Goal: Task Accomplishment & Management: Use online tool/utility

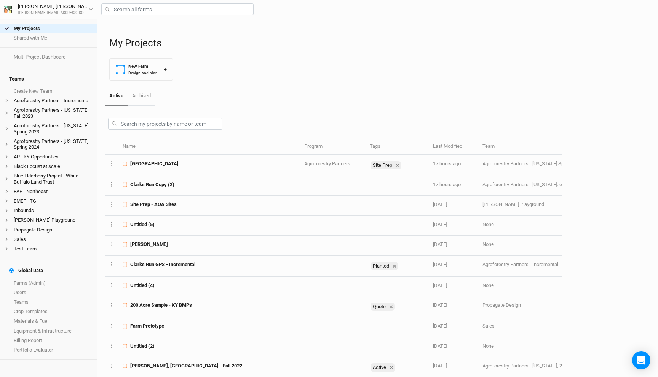
click at [45, 225] on li "Propagate Design" at bounding box center [48, 230] width 97 height 10
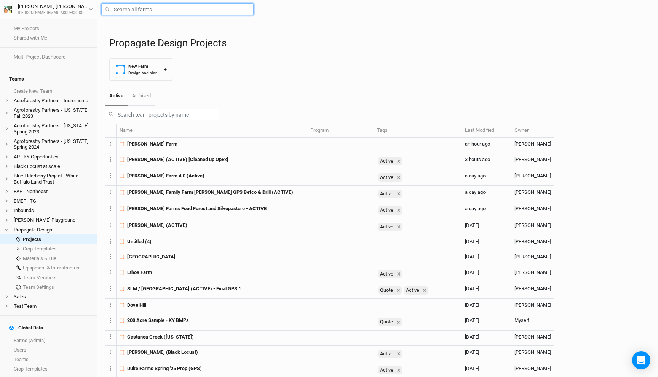
click at [137, 11] on input "text" at bounding box center [177, 9] width 152 height 12
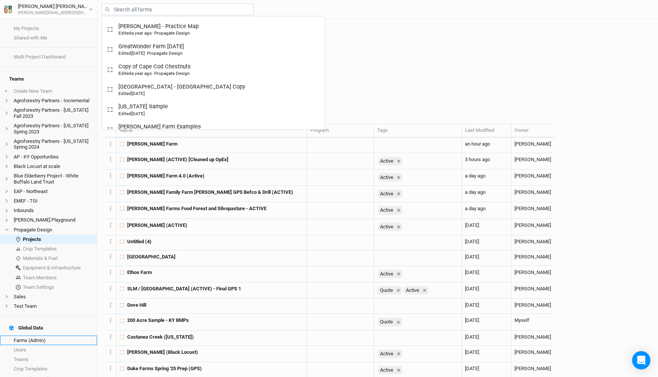
click at [40, 336] on link "Farms (Admin)" at bounding box center [48, 341] width 97 height 10
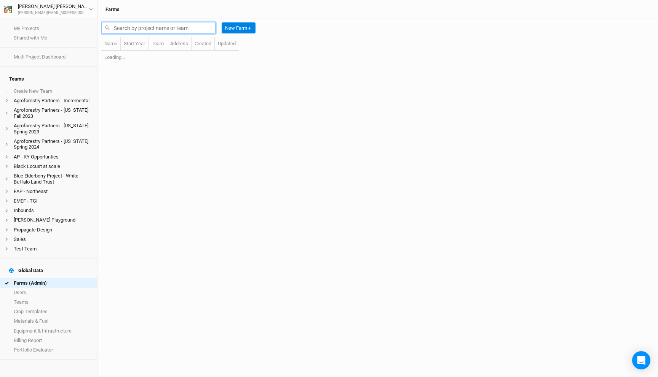
click at [130, 27] on input "text" at bounding box center [158, 28] width 114 height 12
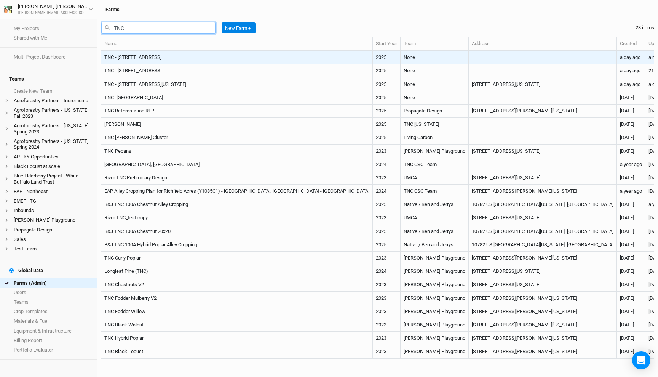
type input "TNC"
click at [185, 56] on td "TNC - [STREET_ADDRESS]" at bounding box center [236, 57] width 271 height 13
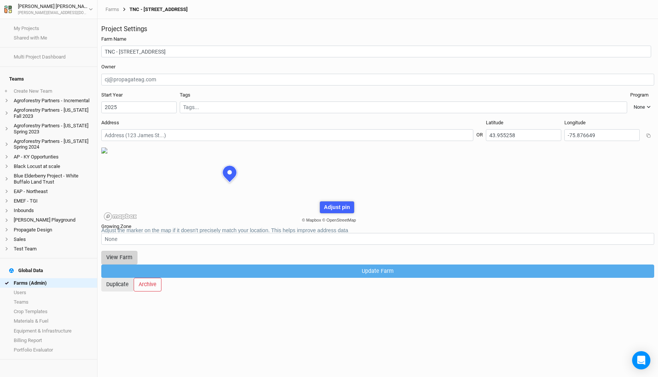
scroll to position [38, 115]
click at [137, 255] on button "View Farm" at bounding box center [119, 257] width 36 height 13
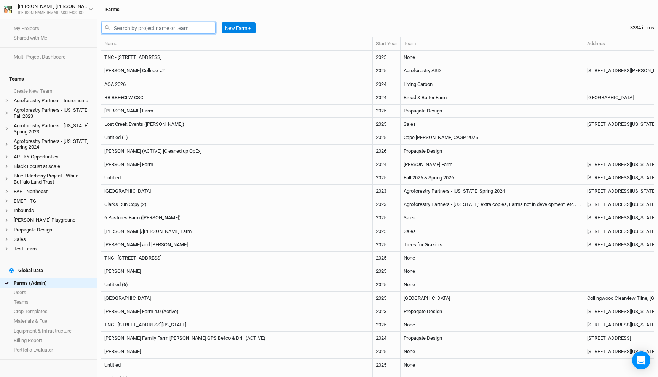
click at [132, 30] on input "text" at bounding box center [158, 28] width 114 height 12
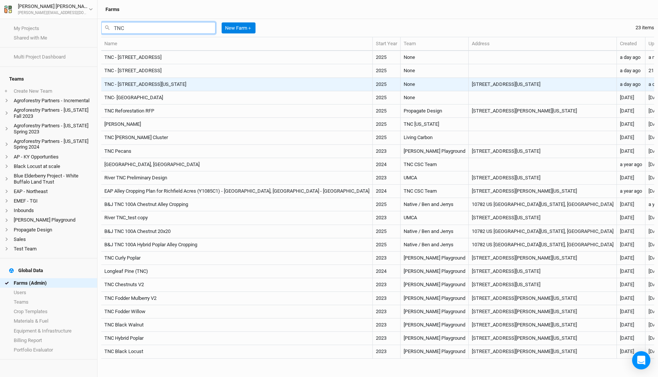
type input "TNC"
click at [156, 79] on td "TNC - [STREET_ADDRESS][US_STATE]" at bounding box center [236, 84] width 271 height 13
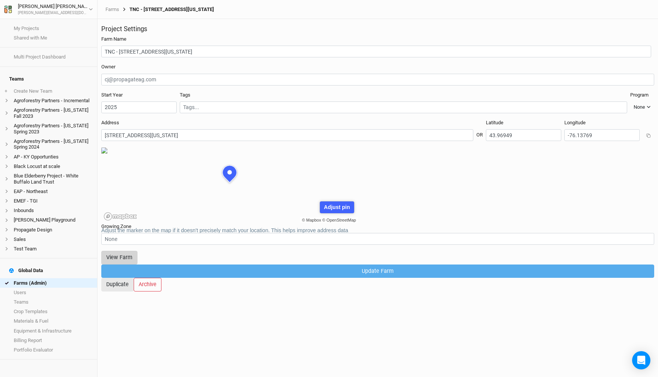
scroll to position [38, 115]
click at [137, 260] on button "View Farm" at bounding box center [119, 257] width 36 height 13
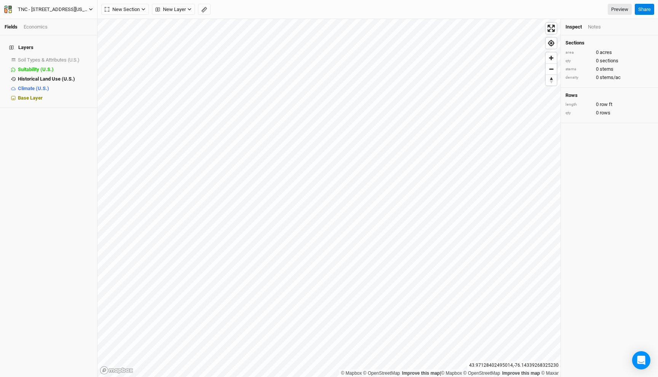
click at [80, 8] on div "TNC - [STREET_ADDRESS][US_STATE]" at bounding box center [53, 10] width 71 height 8
click at [73, 7] on div "TNC - [STREET_ADDRESS][US_STATE]" at bounding box center [53, 10] width 71 height 8
click at [76, 7] on div "TNC - [STREET_ADDRESS][US_STATE]" at bounding box center [53, 10] width 71 height 8
click at [57, 19] on button "Back" at bounding box center [63, 21] width 60 height 10
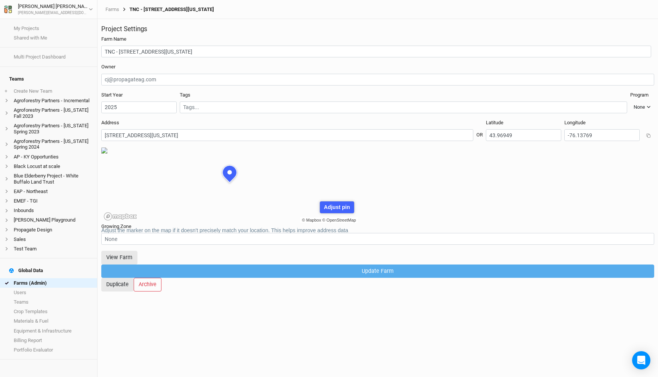
scroll to position [38, 115]
click at [41, 29] on link "My Projects" at bounding box center [48, 29] width 97 height 10
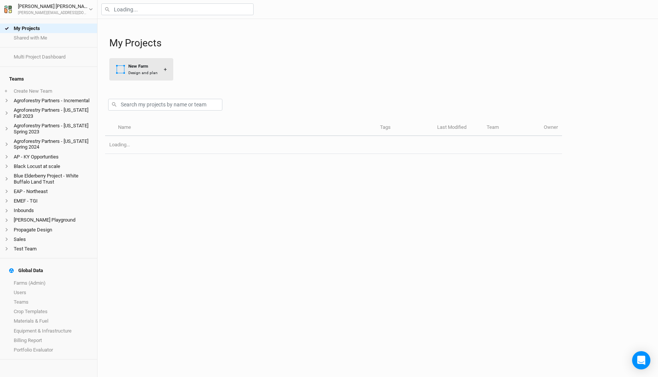
click at [153, 76] on button "New Farm Design and plan +" at bounding box center [141, 69] width 64 height 22
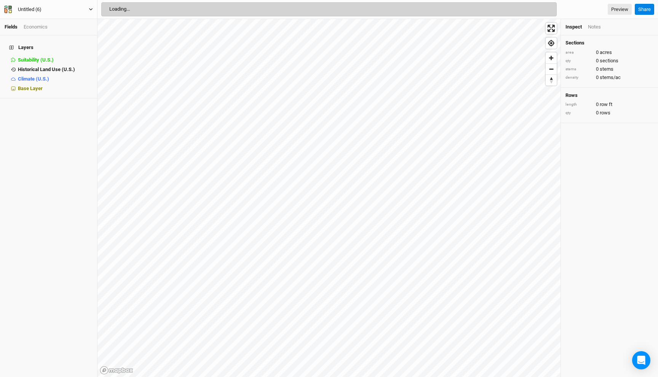
click at [24, 9] on div "Untitled (6)" at bounding box center [30, 10] width 24 height 8
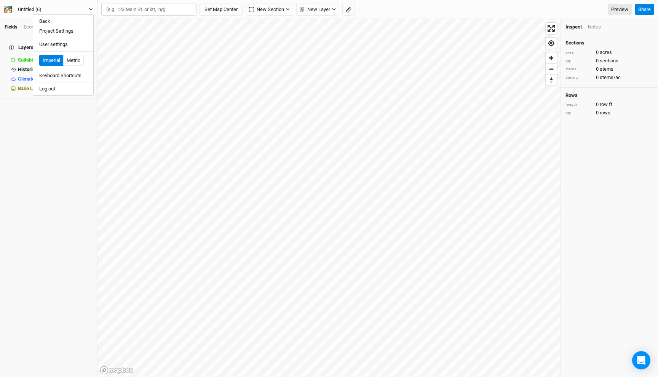
click at [24, 9] on div "Untitled (6)" at bounding box center [30, 10] width 24 height 8
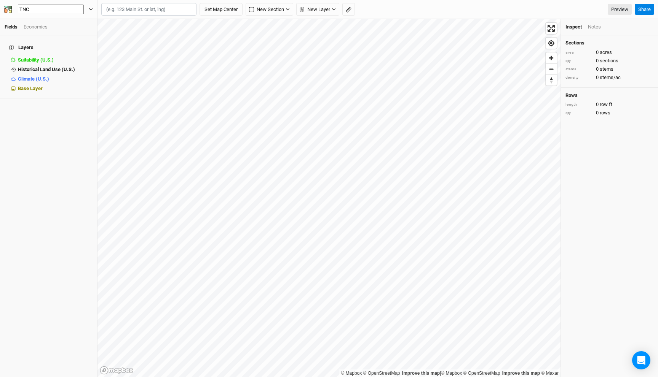
click at [4, 4] on button "TNC" at bounding box center [48, 9] width 89 height 11
type input "TNC -"
click at [4, 4] on button "TNC -" at bounding box center [48, 9] width 89 height 11
click at [135, 12] on input "text" at bounding box center [148, 9] width 95 height 13
click at [63, 10] on button "TNC -" at bounding box center [48, 9] width 89 height 8
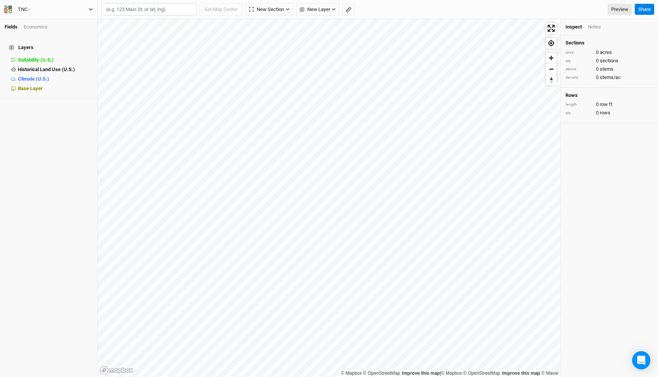
click at [63, 10] on button "TNC -" at bounding box center [48, 9] width 89 height 8
click at [40, 10] on button "TNC -" at bounding box center [48, 9] width 89 height 8
click at [26, 9] on div "TNC -" at bounding box center [24, 10] width 12 height 8
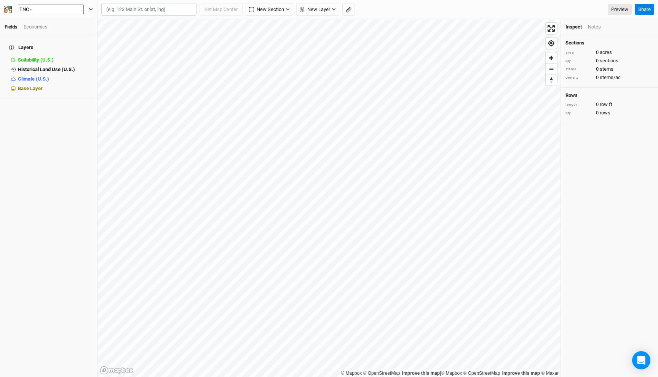
click at [37, 9] on input "TNC -" at bounding box center [51, 10] width 66 height 10
click at [4, 4] on button "TNC - Site" at bounding box center [48, 9] width 89 height 11
type input "TNC - Site 4"
click at [101, 14] on input "text" at bounding box center [148, 9] width 95 height 13
click at [120, 7] on input "text" at bounding box center [148, 9] width 95 height 13
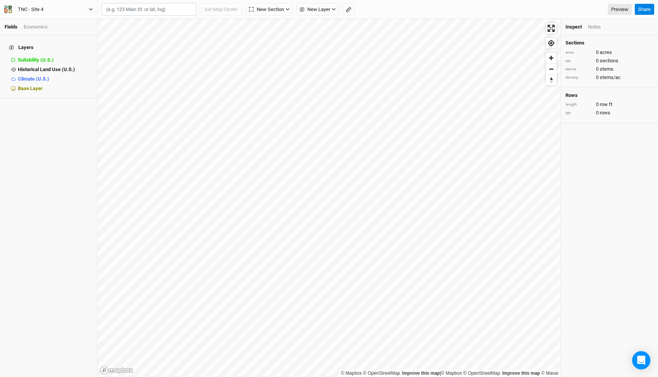
paste input "41.462937, -74.588714 0 0.07 0.140.04 Miles 125%"
click at [164, 8] on input "41.462937, -74.588714 0 0.07 0.140.04 Miles 125%" at bounding box center [148, 9] width 95 height 13
drag, startPoint x: 157, startPoint y: 9, endPoint x: 64, endPoint y: 10, distance: 92.9
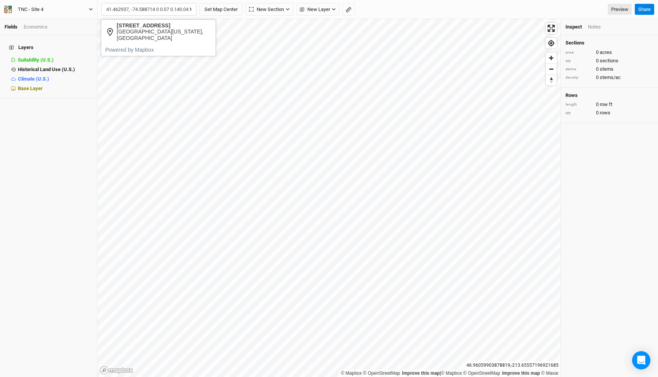
click at [64, 10] on div "Fields Economics Layers Suitability (U.S.) hide Historical Land Use (U.S.) hide…" at bounding box center [329, 188] width 658 height 377
click at [131, 10] on input "41.462937, -74.588714 0 0.07 0.140.04 Miles 125%" at bounding box center [148, 9] width 95 height 13
drag, startPoint x: 158, startPoint y: 9, endPoint x: 234, endPoint y: 10, distance: 75.3
click at [234, 10] on div "1 result is available. Use up and down arrows to review and enter to select. To…" at bounding box center [171, 9] width 141 height 13
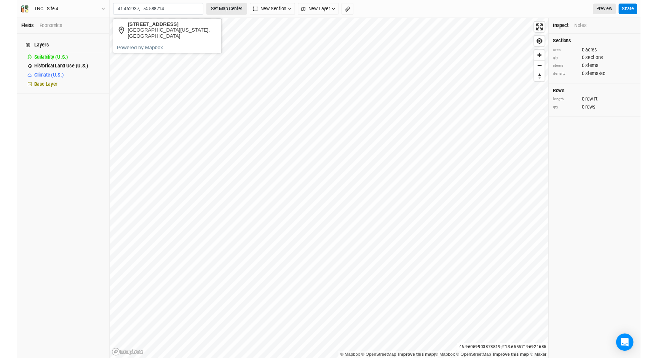
scroll to position [0, 0]
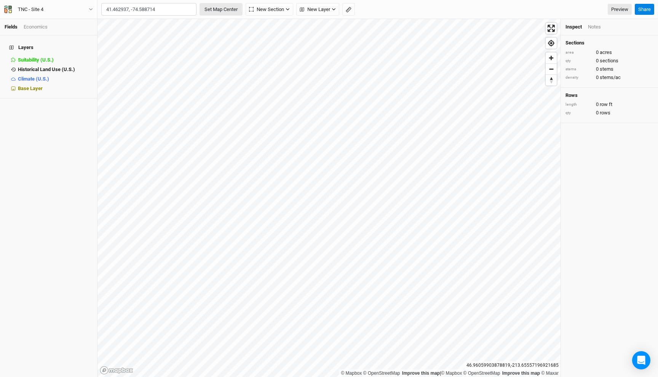
type input "41.462937, -74.588714"
click at [221, 9] on button "Set Map Center" at bounding box center [220, 9] width 43 height 13
click at [179, 10] on span "New Layer" at bounding box center [170, 10] width 30 height 8
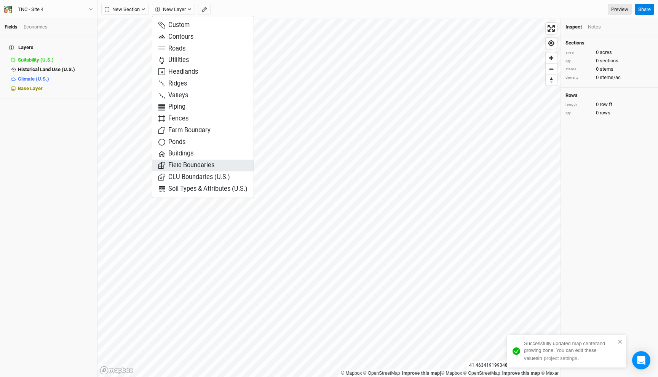
click at [202, 166] on span "Field Boundaries" at bounding box center [186, 165] width 56 height 9
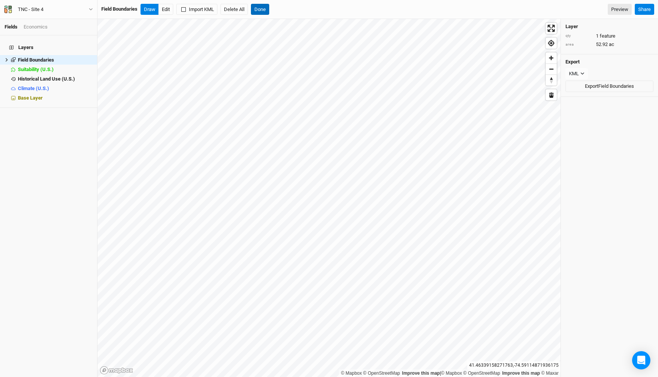
click at [259, 6] on button "Done" at bounding box center [260, 9] width 18 height 11
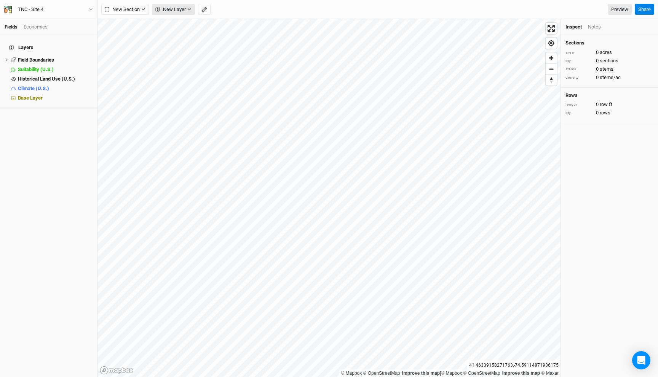
click at [162, 9] on span "New Layer" at bounding box center [170, 10] width 30 height 8
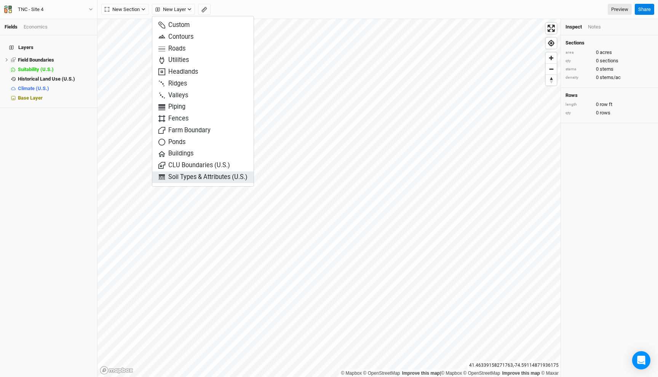
click at [198, 174] on span "Soil Types & Attributes (U.S.)" at bounding box center [202, 177] width 89 height 9
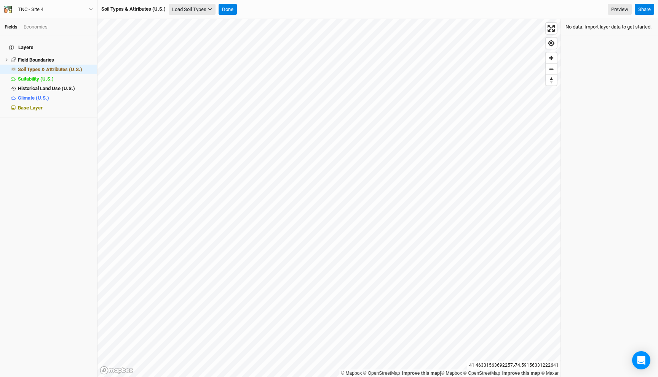
click at [186, 9] on button "Load Soil Types" at bounding box center [192, 9] width 47 height 11
click at [197, 49] on div "Fields Economics Layers Field Boundaries hide Soil Types & Attributes (U.S.) hi…" at bounding box center [329, 188] width 658 height 377
click at [7, 58] on icon at bounding box center [7, 60] width 4 height 4
click at [45, 67] on div "Feature 1" at bounding box center [53, 70] width 60 height 6
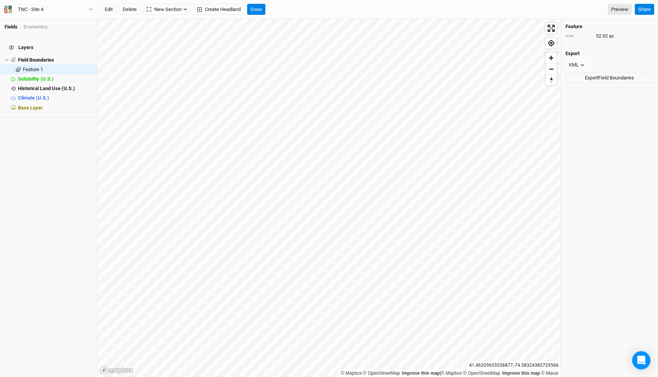
click at [605, 87] on div "Export KML JSON KML Export Field Boundaries" at bounding box center [609, 67] width 97 height 43
click at [602, 76] on button "Export Field Boundaries" at bounding box center [609, 77] width 88 height 11
click at [250, 13] on button "Done" at bounding box center [256, 9] width 18 height 11
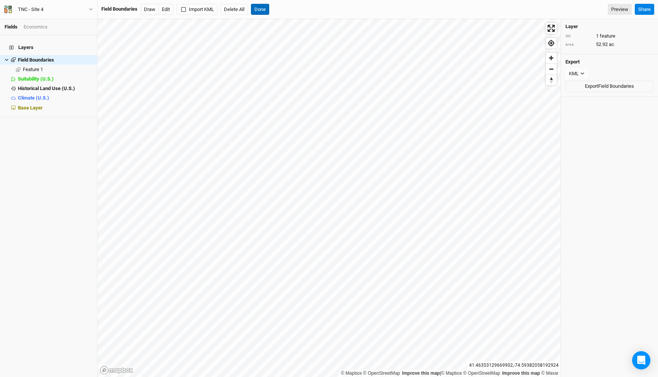
click at [266, 7] on button "Done" at bounding box center [260, 9] width 18 height 11
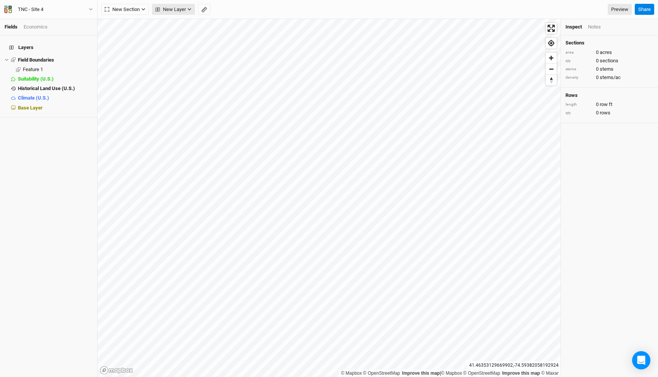
click at [182, 9] on span "New Layer" at bounding box center [170, 10] width 30 height 8
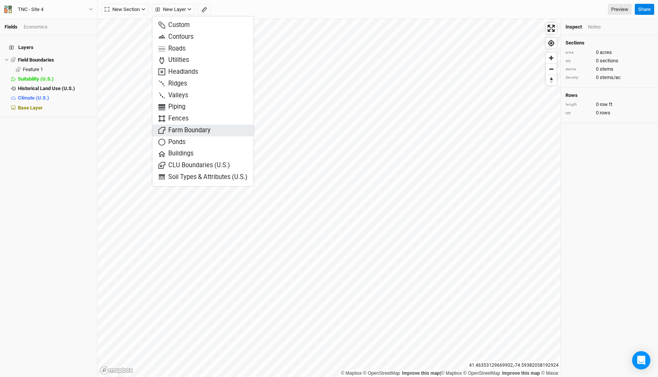
click at [178, 130] on span "Farm Boundary" at bounding box center [184, 130] width 52 height 9
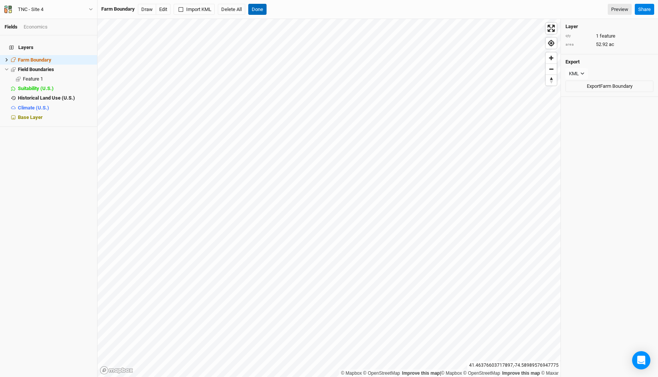
click at [259, 10] on button "Done" at bounding box center [257, 9] width 18 height 11
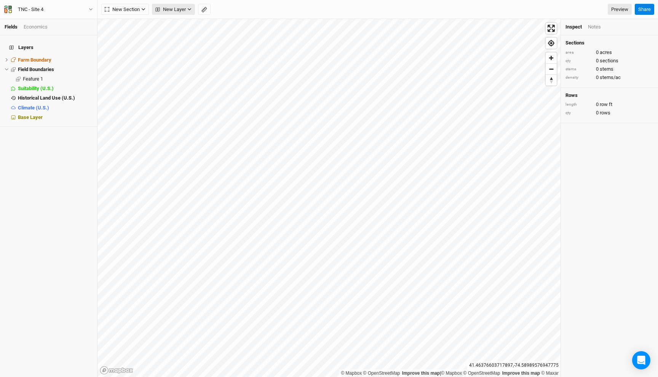
click at [187, 11] on icon "button" at bounding box center [189, 9] width 4 height 4
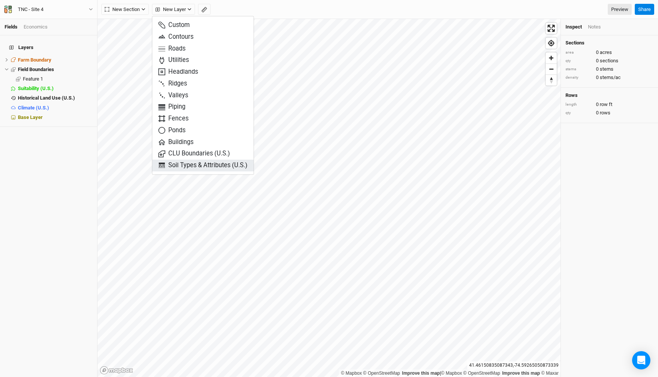
click at [170, 163] on span "Soil Types & Attributes (U.S.)" at bounding box center [202, 165] width 89 height 9
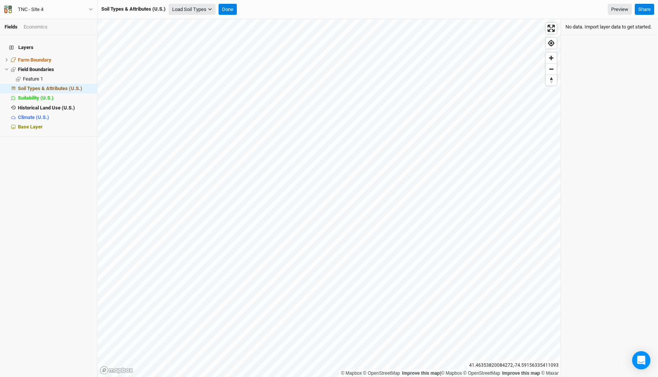
click at [199, 7] on button "Load Soil Types" at bounding box center [192, 9] width 47 height 11
click at [195, 22] on button "Load for Farm Boundary" at bounding box center [201, 23] width 64 height 10
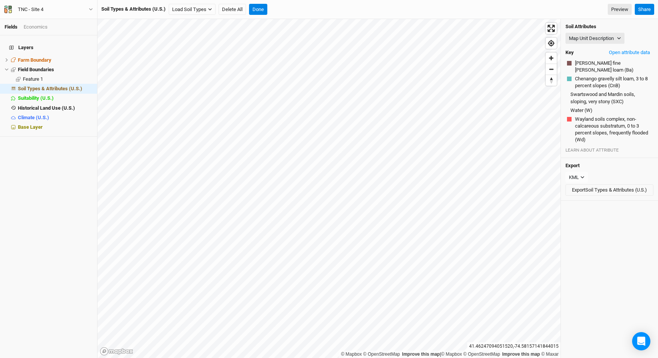
click at [601, 30] on div "Soil Attributes Map Unit Description Map Unit Description Minor Components Phys…" at bounding box center [609, 88] width 97 height 139
click at [608, 35] on button "Map Unit Description" at bounding box center [594, 38] width 59 height 11
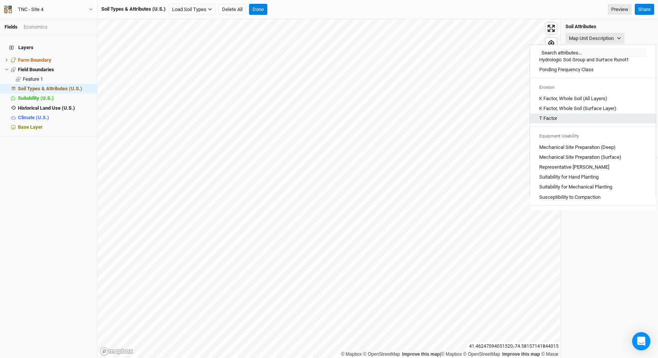
scroll to position [382, 0]
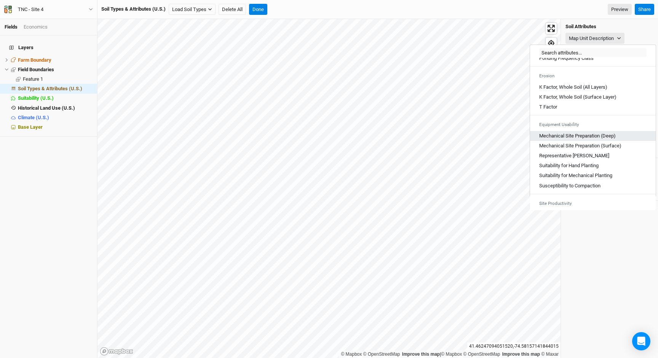
click at [581, 139] on \(Deep\) "Mechanical Site Preparation (Deep)" at bounding box center [577, 135] width 76 height 7
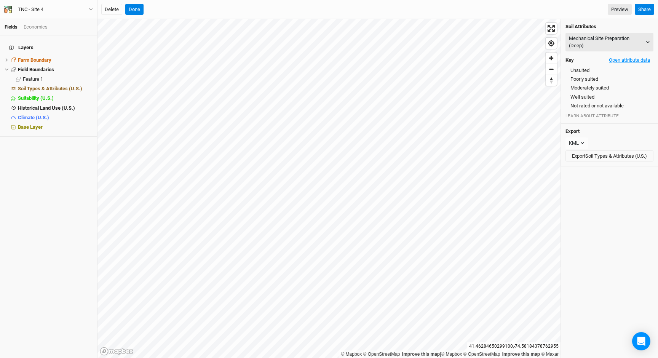
click at [614, 56] on button "Open attribute data" at bounding box center [629, 59] width 48 height 11
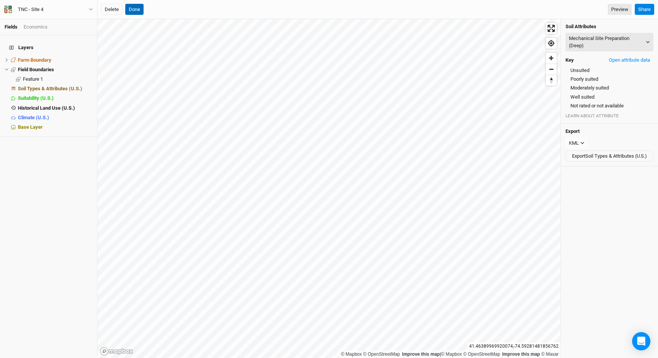
click at [139, 13] on button "Done" at bounding box center [134, 9] width 18 height 11
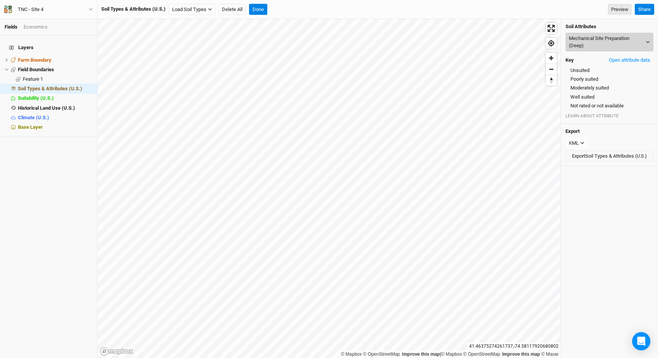
click at [579, 34] on button "Mechanical Site Preparation (Deep)" at bounding box center [609, 42] width 88 height 19
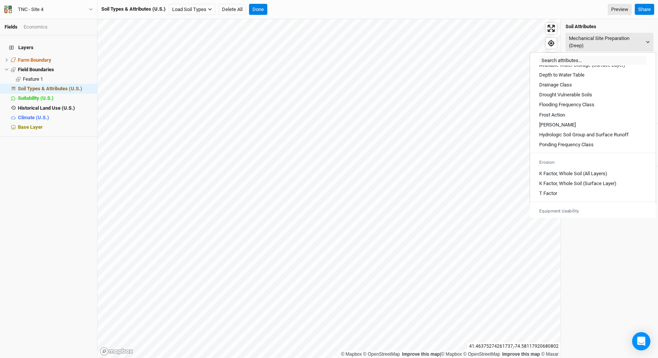
scroll to position [421, 0]
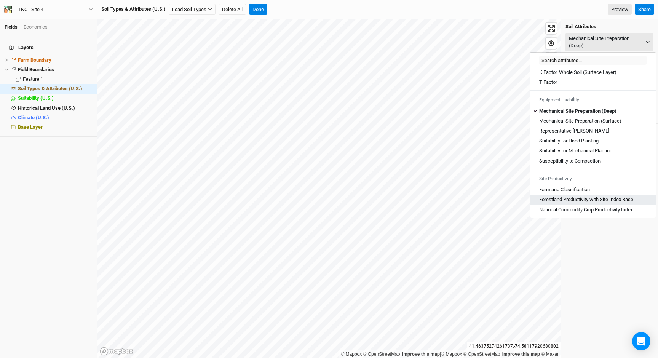
click at [586, 201] on Base "Forestland Productivity with Site Index Base" at bounding box center [586, 199] width 94 height 7
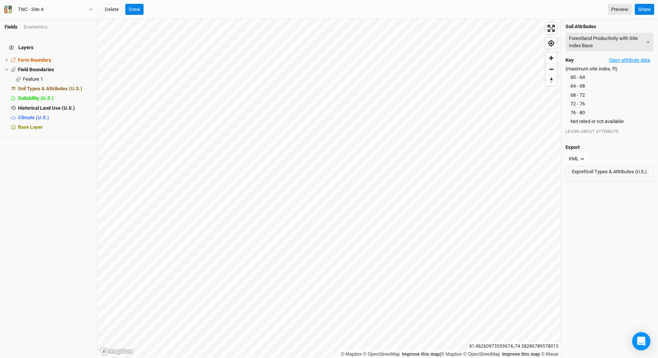
click at [635, 59] on button "Open attribute data" at bounding box center [629, 59] width 48 height 11
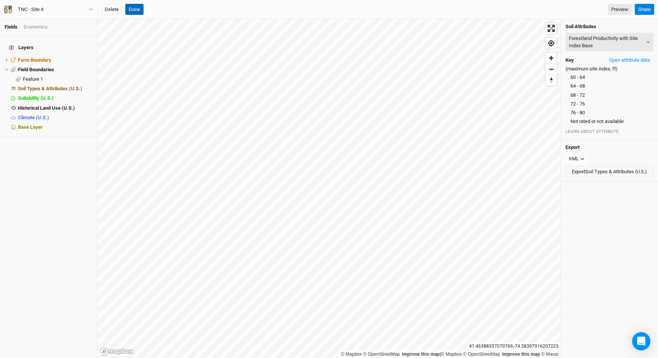
click at [140, 8] on button "Done" at bounding box center [134, 9] width 18 height 11
click at [140, 10] on button "Done" at bounding box center [134, 9] width 18 height 11
click at [266, 8] on button "Done" at bounding box center [258, 9] width 18 height 11
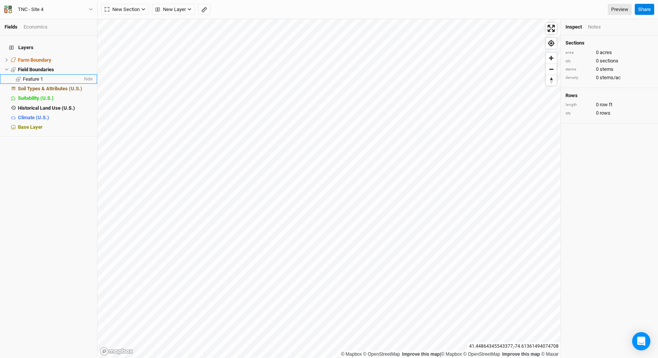
click at [38, 74] on li "Feature 1 hide" at bounding box center [48, 79] width 97 height 10
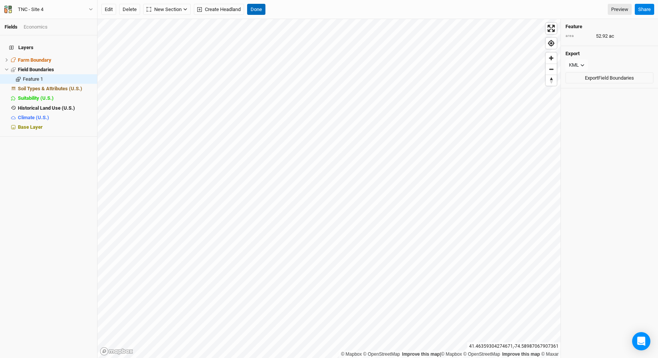
click at [260, 6] on button "Done" at bounding box center [256, 9] width 18 height 11
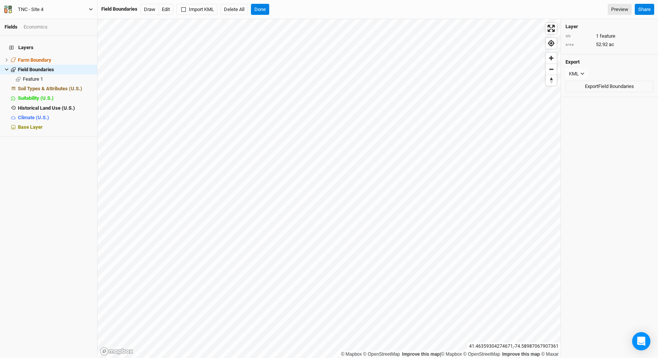
click at [66, 9] on button "TNC - Site 4" at bounding box center [48, 9] width 89 height 8
click at [53, 19] on button "Back" at bounding box center [63, 21] width 60 height 10
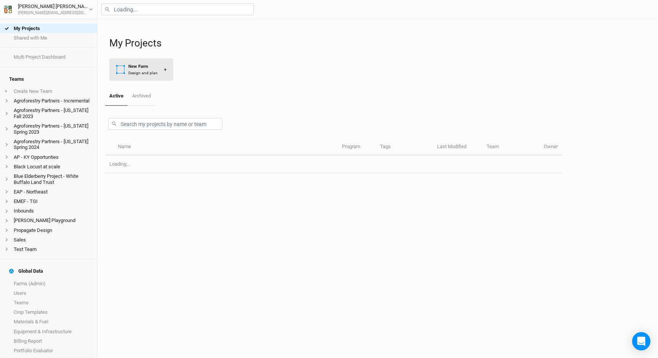
click at [157, 71] on button "New Farm Design and plan +" at bounding box center [141, 69] width 64 height 22
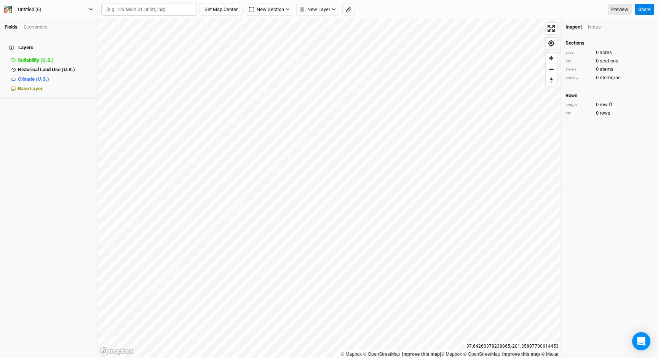
click at [45, 7] on div "Untitled (6)" at bounding box center [30, 10] width 36 height 8
click at [22, 7] on div "Untitled (6)" at bounding box center [30, 10] width 24 height 8
type input "TNC"
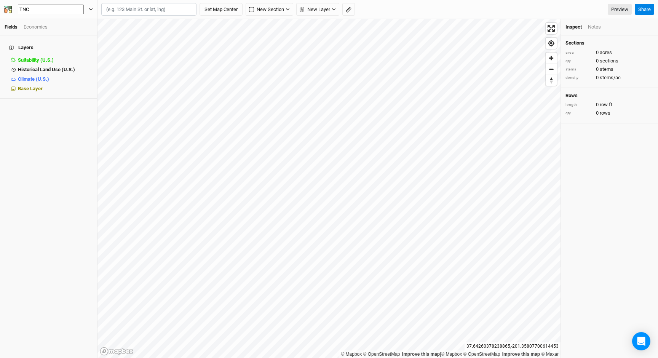
click at [4, 4] on button "TNC" at bounding box center [48, 9] width 89 height 11
click at [33, 4] on div "TNC Back Project Settings User settings Imperial Metric Keyboard Shortcuts Log …" at bounding box center [48, 9] width 97 height 19
click at [29, 8] on div "TNC" at bounding box center [23, 10] width 22 height 8
click at [23, 11] on div "TNC" at bounding box center [23, 10] width 10 height 8
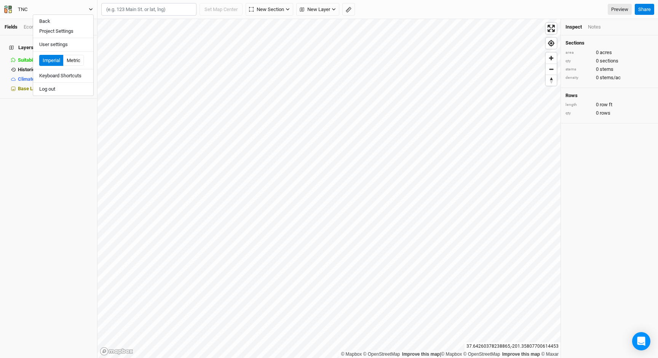
click at [23, 11] on div "TNC" at bounding box center [23, 10] width 10 height 8
click at [37, 9] on input "TNC" at bounding box center [51, 10] width 66 height 10
click at [4, 4] on button "TNC -" at bounding box center [48, 9] width 89 height 11
type input "TNC - Calaboga"
click at [111, 8] on input "text" at bounding box center [148, 9] width 95 height 13
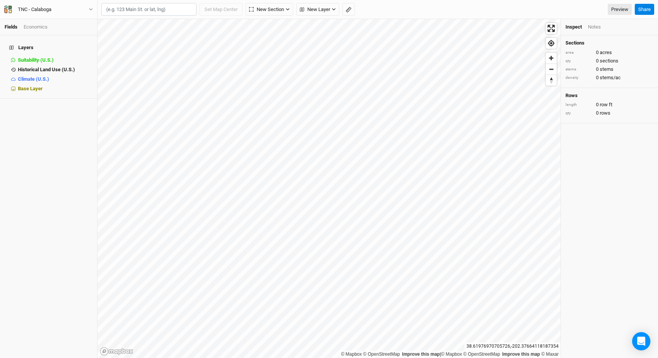
paste input "44.431089, -75.761280 0 0.04 0.080.02 Miles 125%"
type input "44.431089, -75.761280 0 0.04 0.080.02 Miles 125%"
click at [120, 10] on input "text" at bounding box center [148, 9] width 95 height 13
paste input "44.431089, -75.761280 0 0.04 0.080.02 Miles 125%"
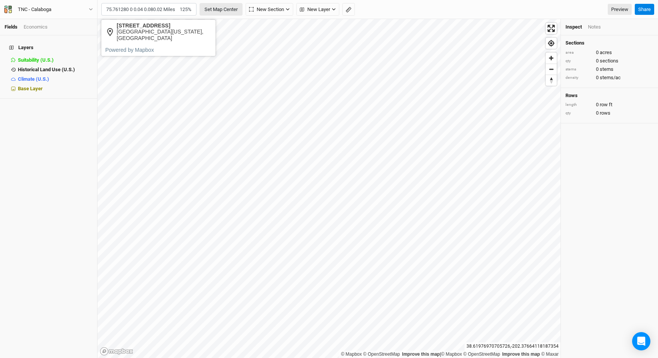
drag, startPoint x: 128, startPoint y: 8, endPoint x: 209, endPoint y: 9, distance: 80.7
click at [209, 9] on div "1 result is available. Use up and down arrows to review and enter to select. To…" at bounding box center [171, 9] width 141 height 13
type input "44.431089, -75.761280"
click at [222, 11] on button "Set Map Center" at bounding box center [220, 9] width 43 height 13
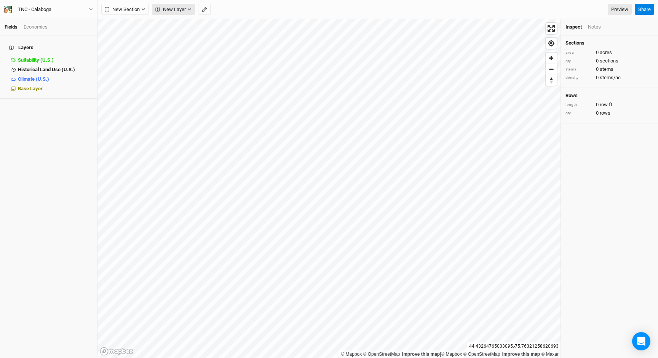
click at [174, 4] on button "New Layer" at bounding box center [173, 9] width 43 height 11
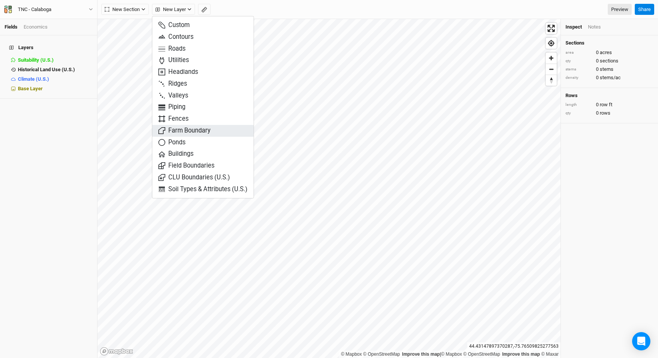
click at [182, 133] on span "Farm Boundary" at bounding box center [184, 130] width 52 height 9
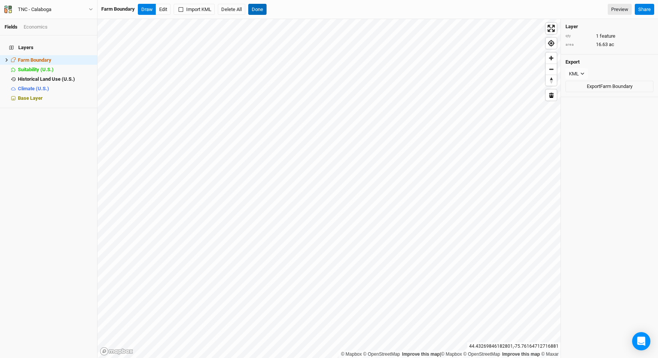
click at [261, 8] on button "Done" at bounding box center [257, 9] width 18 height 11
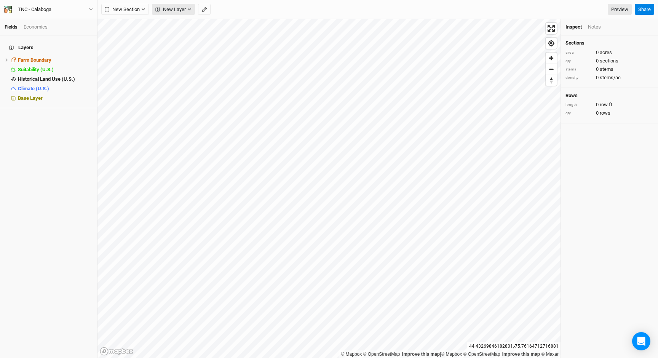
click at [172, 7] on span "New Layer" at bounding box center [170, 10] width 30 height 8
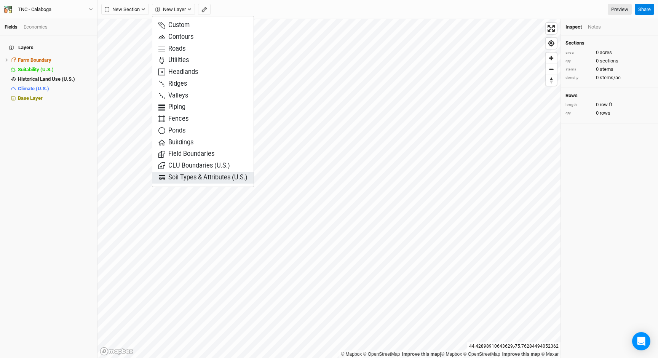
click at [221, 177] on span "Soil Types & Attributes (U.S.)" at bounding box center [202, 177] width 89 height 9
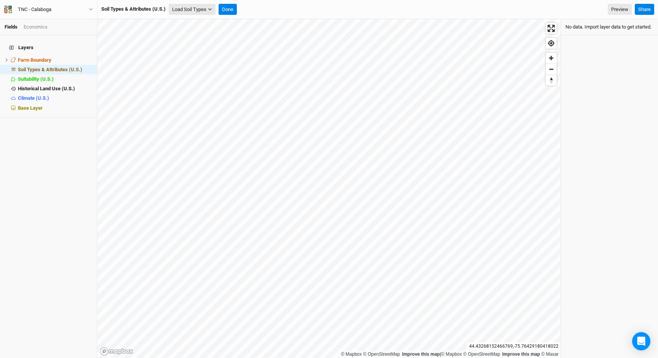
click at [190, 4] on button "Load Soil Types" at bounding box center [192, 9] width 47 height 11
click at [194, 23] on button "Load for Farm Boundary" at bounding box center [201, 23] width 64 height 10
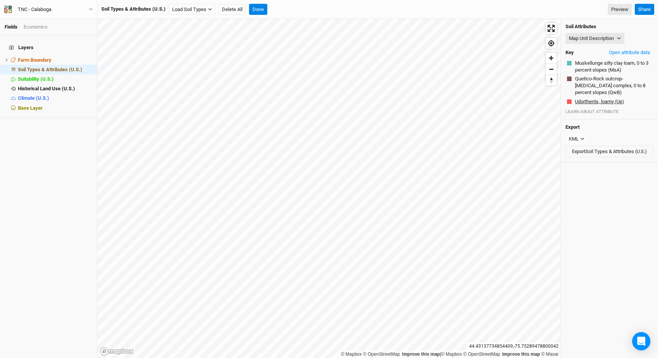
click at [605, 103] on button "Udorthents, loamy (Ue)" at bounding box center [599, 102] width 50 height 8
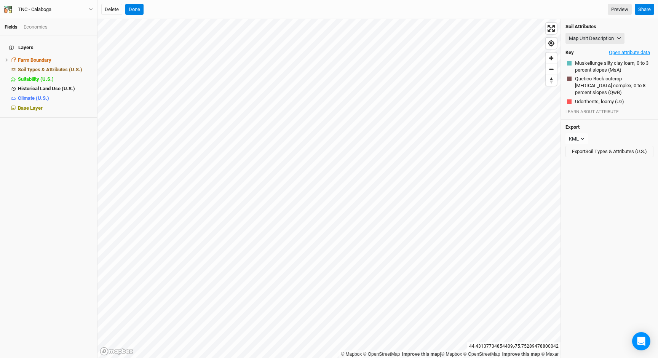
click at [627, 51] on button "Open attribute data" at bounding box center [629, 52] width 48 height 11
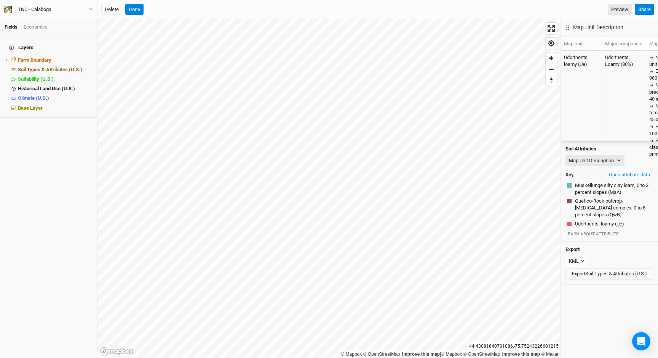
drag, startPoint x: 573, startPoint y: 103, endPoint x: 634, endPoint y: 100, distance: 60.9
click at [634, 220] on div "Udorthents, loamy (Ue)" at bounding box center [609, 223] width 85 height 7
click at [588, 155] on button "Map Unit Description" at bounding box center [594, 160] width 59 height 11
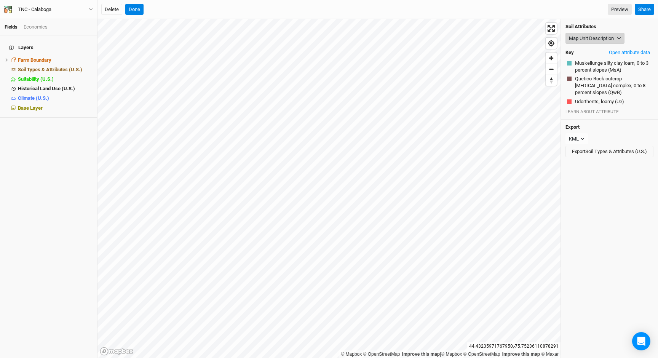
click at [587, 35] on button "Map Unit Description" at bounding box center [594, 38] width 59 height 11
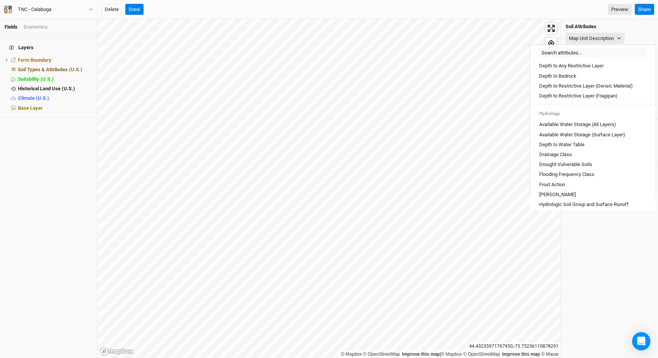
scroll to position [227, 0]
click at [573, 147] on Table "Depth to Water Table" at bounding box center [561, 143] width 45 height 7
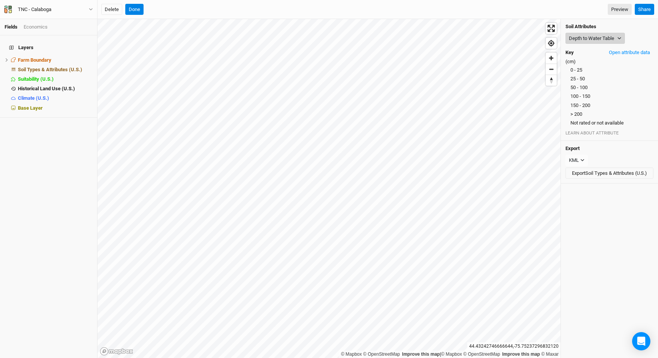
click at [583, 39] on button "Depth to Water Table" at bounding box center [594, 38] width 59 height 11
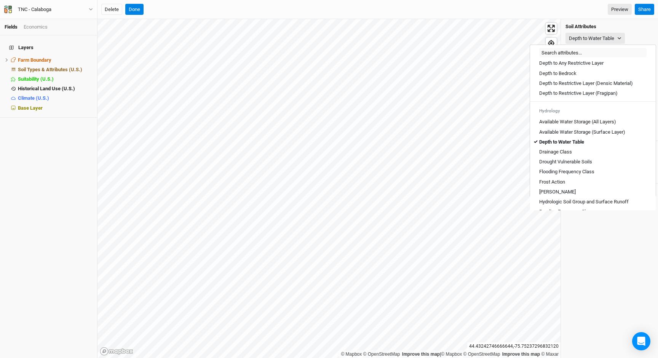
scroll to position [383, 0]
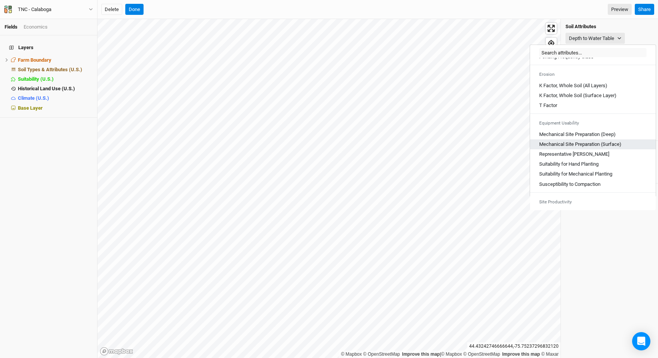
click at [582, 148] on \(Surface\) "Mechanical Site Preparation (Surface)" at bounding box center [580, 144] width 82 height 7
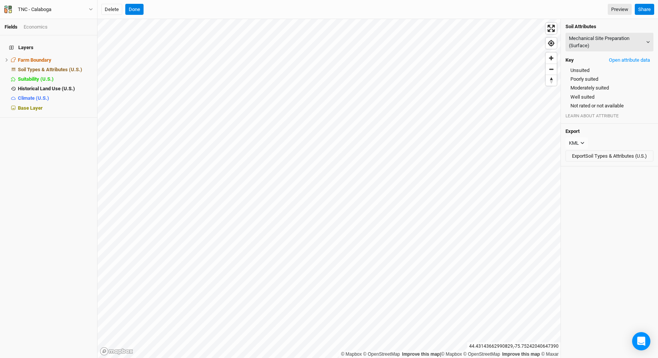
click at [585, 52] on div "Soil Attributes Mechanical Site Preparation (Surface) Map Unit Description Mino…" at bounding box center [609, 71] width 97 height 105
click at [588, 41] on button "Mechanical Site Preparation (Surface)" at bounding box center [609, 42] width 88 height 19
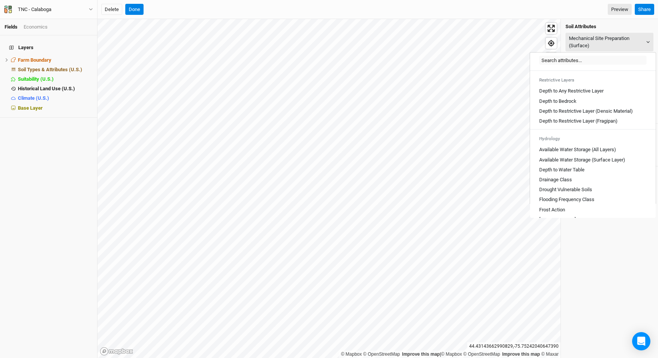
scroll to position [232, 0]
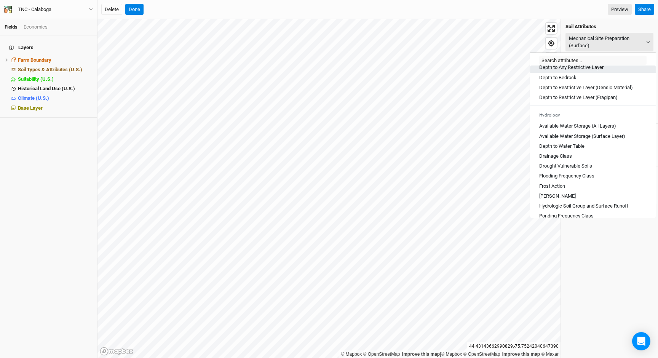
click at [582, 71] on Layer "Depth to Any Restrictive Layer" at bounding box center [571, 67] width 64 height 7
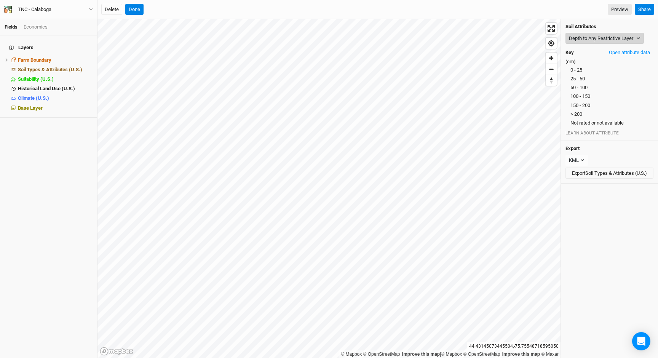
click at [583, 41] on button "Depth to Any Restrictive Layer" at bounding box center [604, 38] width 78 height 11
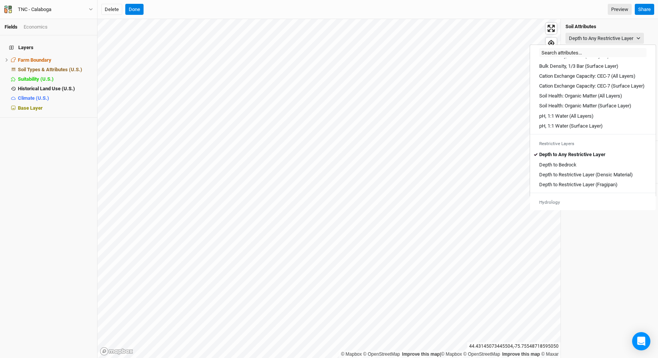
scroll to position [209, 0]
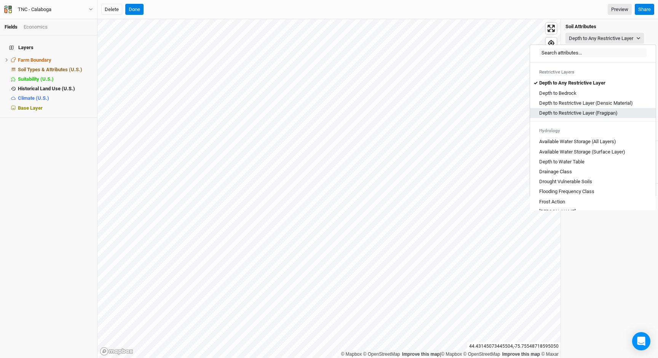
click at [581, 116] on \(Fragipan\) "Depth to Restrictive Layer (Fragipan)" at bounding box center [578, 113] width 78 height 7
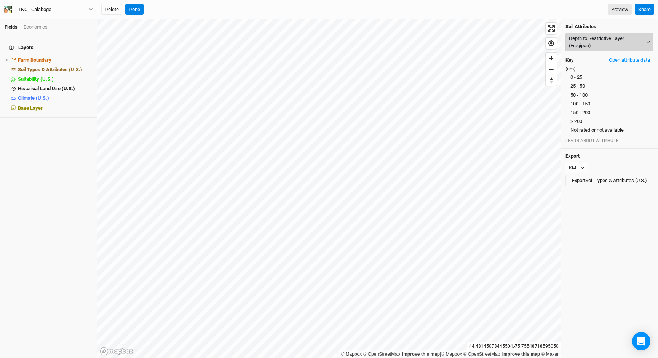
click at [594, 46] on button "Depth to Restrictive Layer (Fragipan)" at bounding box center [609, 42] width 88 height 19
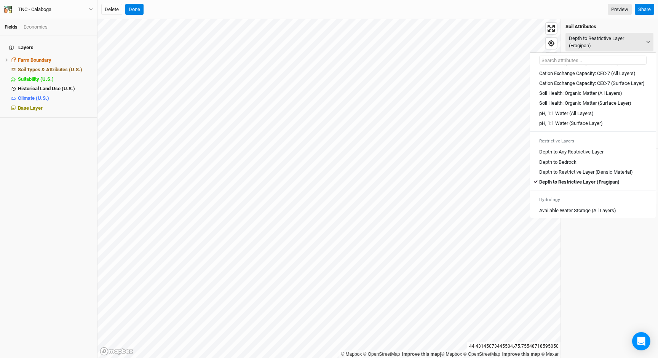
scroll to position [194, 0]
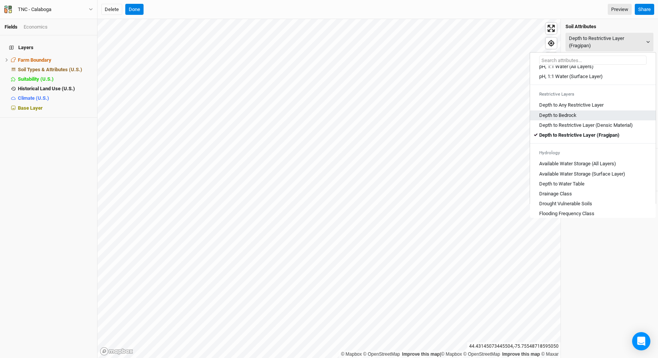
click at [569, 119] on Bedrock "Depth to Bedrock" at bounding box center [557, 115] width 37 height 7
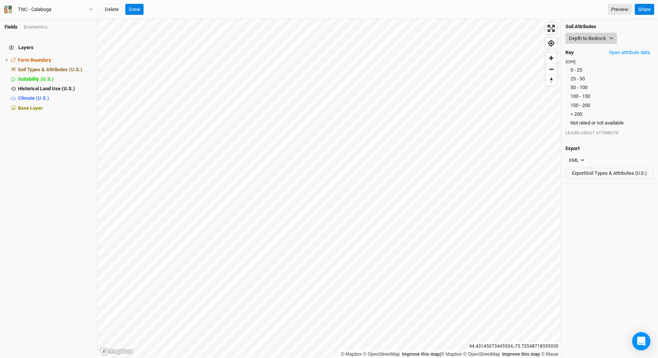
click at [583, 37] on button "Depth to Bedrock" at bounding box center [590, 38] width 51 height 11
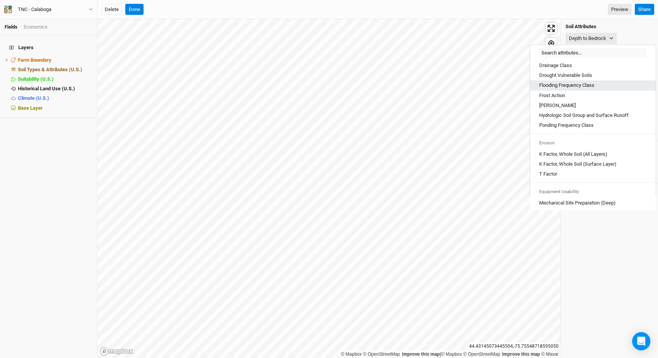
scroll to position [321, 0]
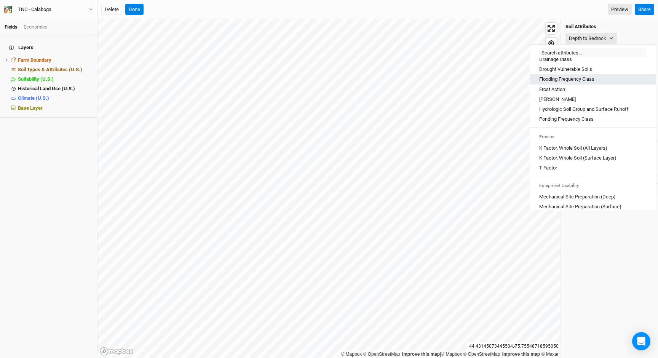
click at [575, 82] on link "Flooding Frequency Class" at bounding box center [593, 79] width 126 height 10
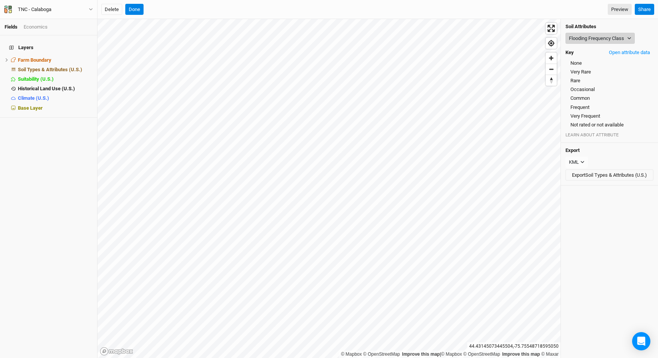
click at [588, 38] on button "Flooding Frequency Class" at bounding box center [599, 38] width 69 height 11
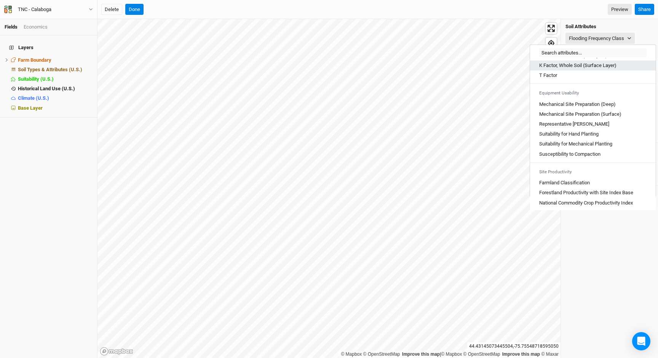
scroll to position [421, 0]
click at [140, 12] on button "Done" at bounding box center [134, 9] width 18 height 11
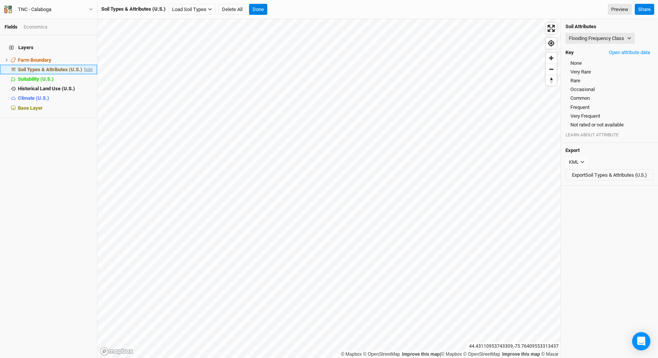
click at [88, 65] on span "hide" at bounding box center [88, 70] width 10 height 10
click at [45, 105] on div "Base Layer" at bounding box center [55, 108] width 75 height 6
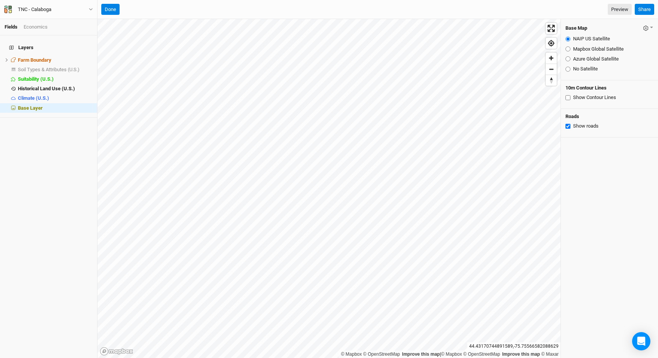
click at [566, 56] on input "Azure Global Satellite" at bounding box center [567, 58] width 5 height 5
radio input "true"
click at [113, 8] on button "Done" at bounding box center [110, 9] width 18 height 11
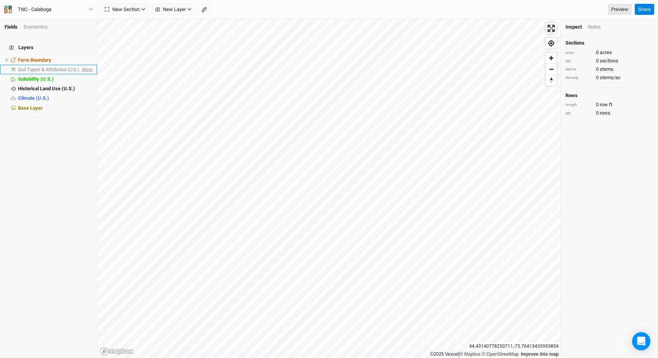
click at [88, 65] on span "show" at bounding box center [86, 70] width 12 height 10
click at [69, 67] on span "Soil Types & Attributes (U.S.)" at bounding box center [50, 70] width 64 height 6
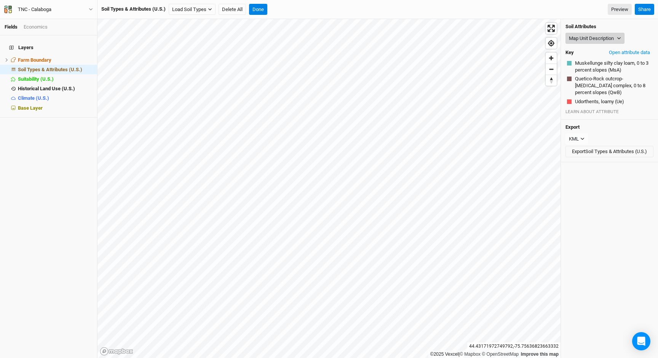
click at [603, 42] on button "Map Unit Description" at bounding box center [594, 38] width 59 height 11
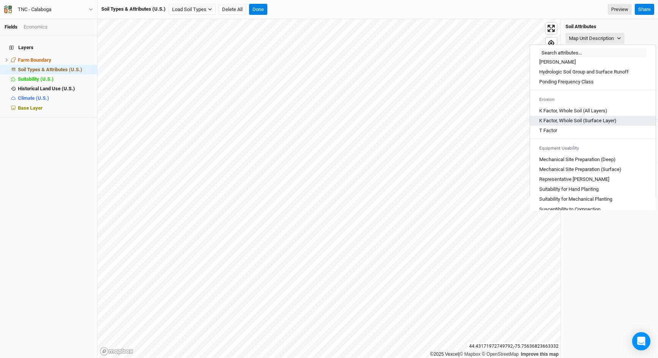
scroll to position [361, 0]
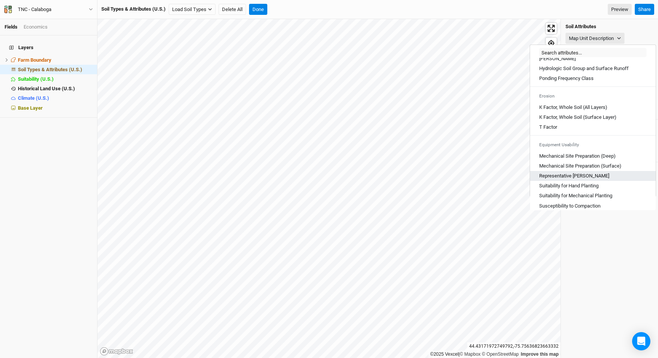
click at [577, 179] on Slope "Representative [PERSON_NAME]" at bounding box center [574, 175] width 70 height 7
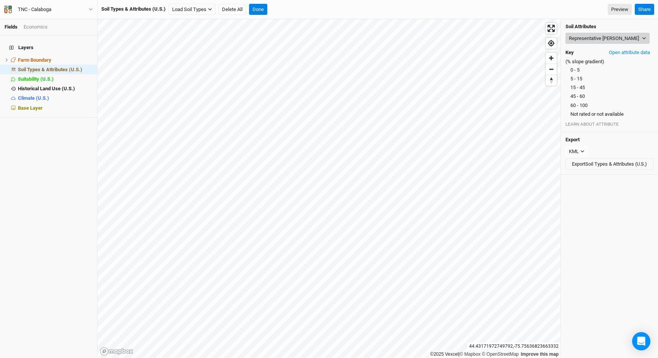
click at [593, 39] on button "Representative [PERSON_NAME]" at bounding box center [607, 38] width 84 height 11
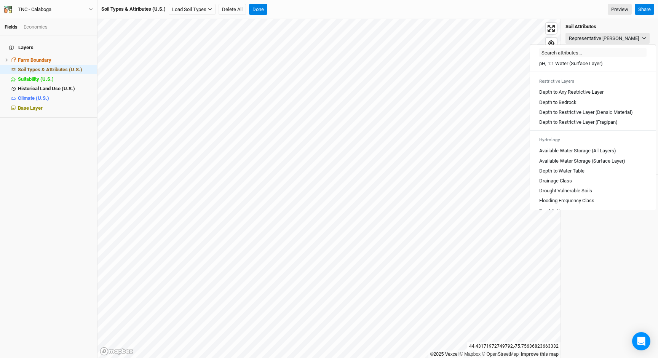
scroll to position [0, 0]
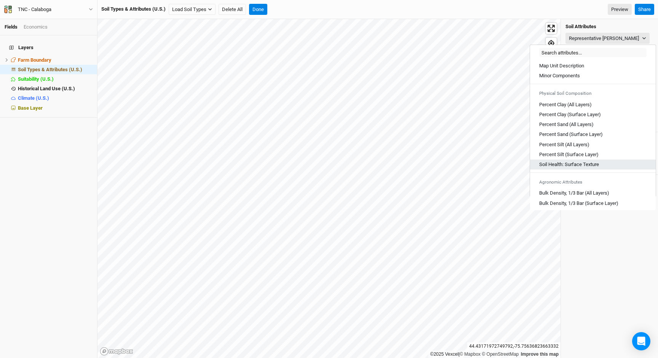
click at [591, 163] on Texture "Soil Health: Surface Texture" at bounding box center [569, 164] width 60 height 7
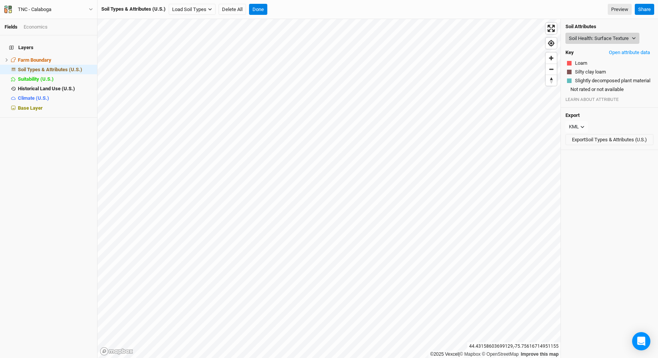
click at [589, 38] on button "Soil Health: Surface Texture" at bounding box center [602, 38] width 74 height 11
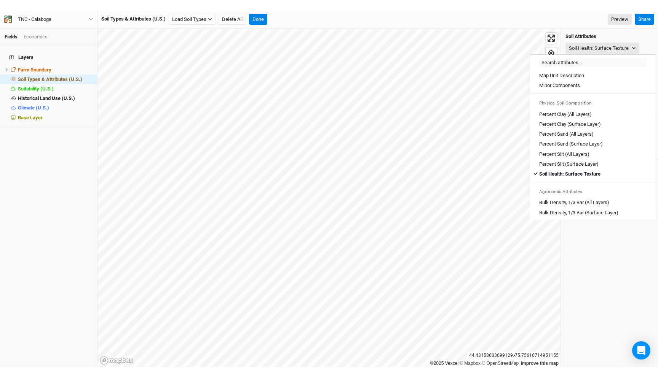
scroll to position [421, 0]
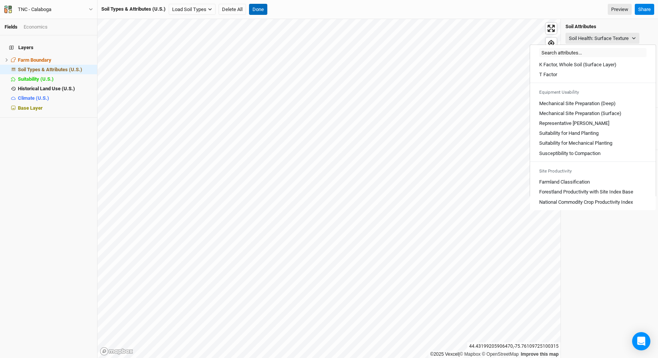
click at [259, 7] on button "Done" at bounding box center [258, 9] width 18 height 11
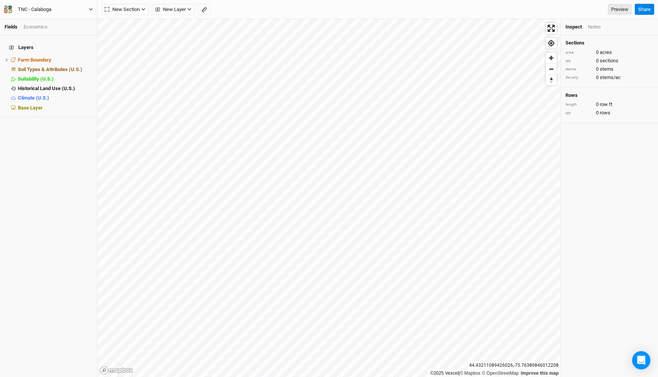
click at [73, 6] on button "TNC - Calaboga" at bounding box center [48, 9] width 89 height 8
click at [64, 18] on button "Back" at bounding box center [63, 21] width 60 height 10
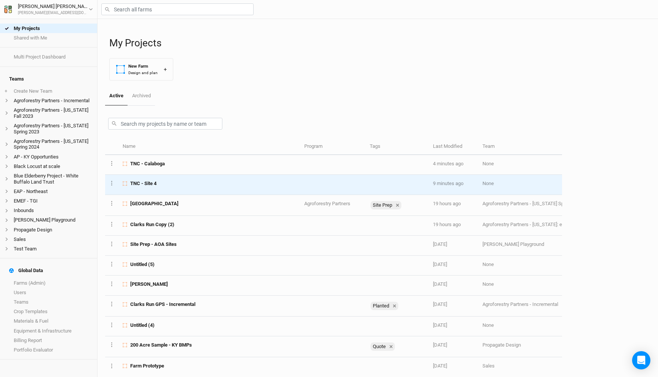
click at [180, 182] on div "TNC - Site 4" at bounding box center [209, 183] width 173 height 7
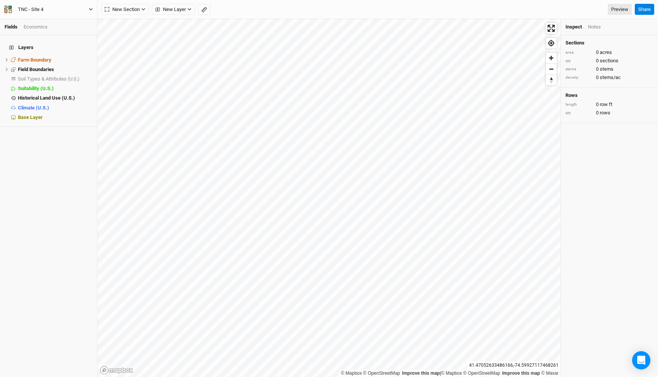
click at [41, 6] on div "TNC - Site 4" at bounding box center [30, 10] width 25 height 8
click at [40, 7] on input "TNC - Site 4" at bounding box center [51, 10] width 66 height 10
drag, startPoint x: 33, startPoint y: 9, endPoint x: 77, endPoint y: 13, distance: 44.4
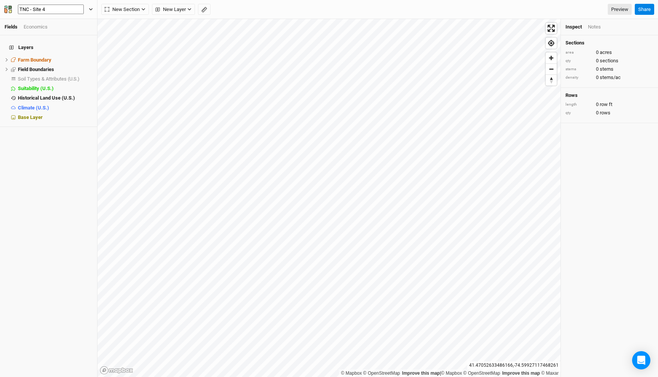
click at [77, 13] on button "TNC - Site 4" at bounding box center [48, 9] width 89 height 11
type input "TNC - Bashakill"
click at [252, 13] on div "New Section Grid Line Keyline Beta Upload New Layer Custom Contours Roads Utili…" at bounding box center [366, 9] width 530 height 11
click at [393, 9] on div "New Section Grid Line Keyline Beta Upload New Layer Custom Contours Roads Utili…" at bounding box center [366, 9] width 530 height 11
click at [6, 67] on icon at bounding box center [7, 69] width 4 height 4
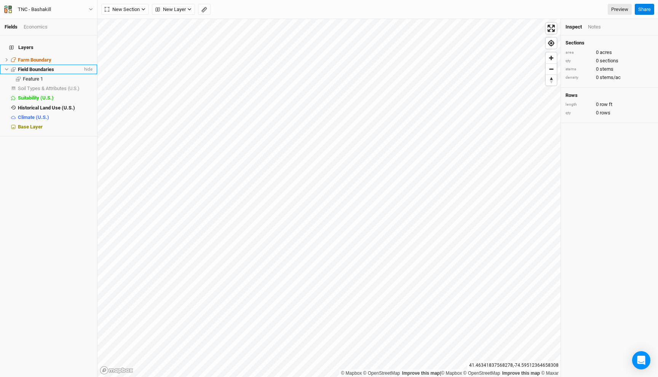
click at [40, 67] on span "Field Boundaries" at bounding box center [36, 70] width 36 height 6
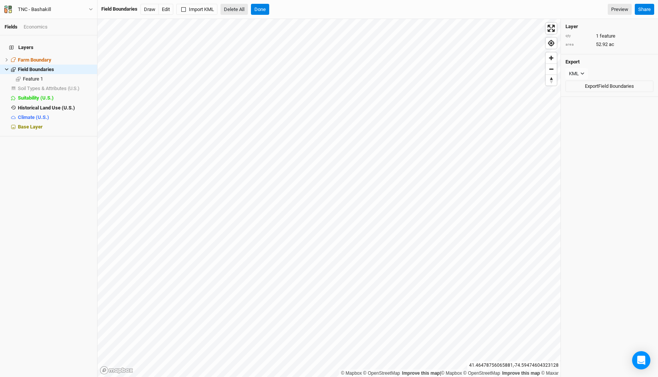
click at [237, 6] on button "Delete All" at bounding box center [233, 9] width 27 height 11
click at [287, 10] on button "Confirm" at bounding box center [278, 9] width 24 height 11
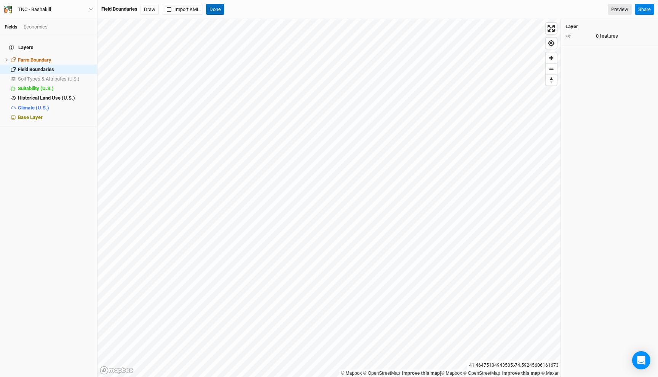
click at [221, 8] on button "Done" at bounding box center [215, 9] width 18 height 11
